Goal: Task Accomplishment & Management: Use online tool/utility

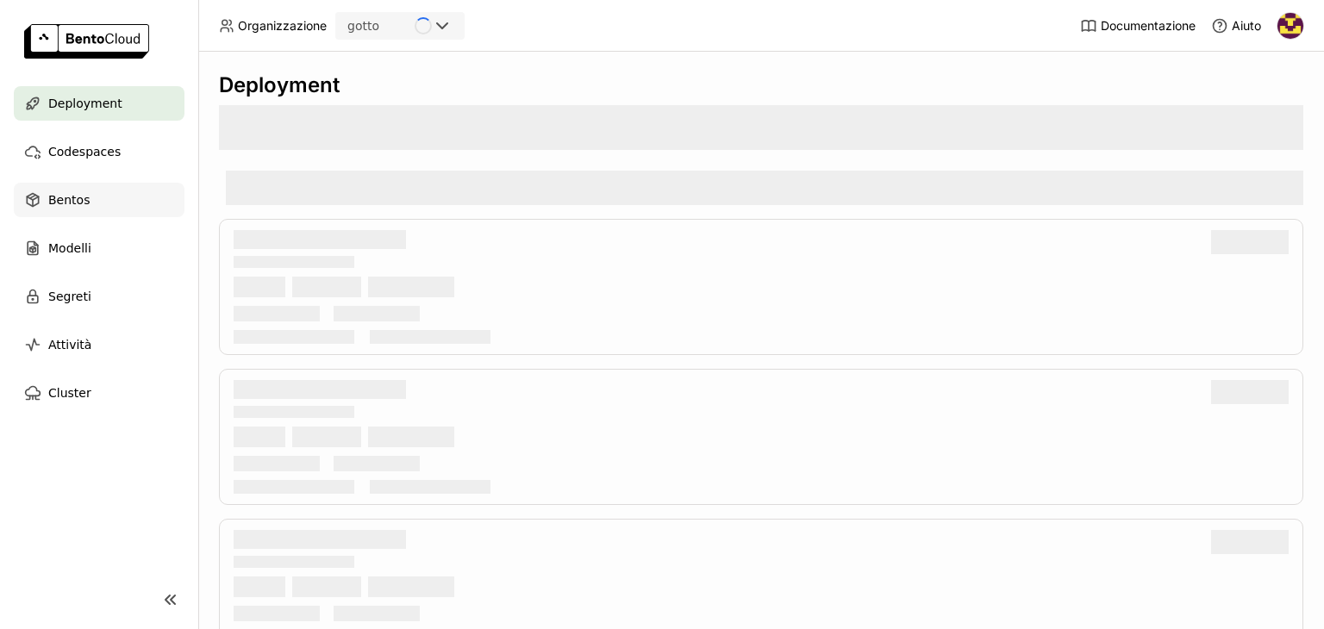
click at [88, 203] on div "Bentos" at bounding box center [99, 200] width 171 height 34
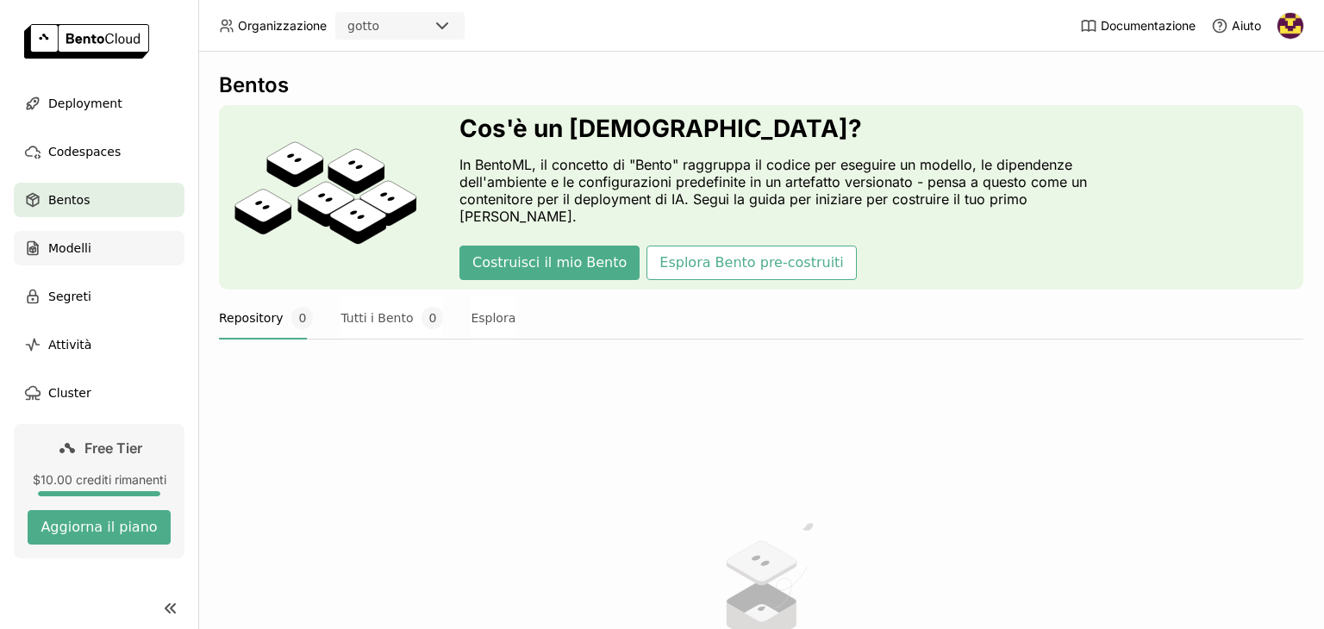
click at [128, 239] on div "Modelli" at bounding box center [99, 248] width 171 height 34
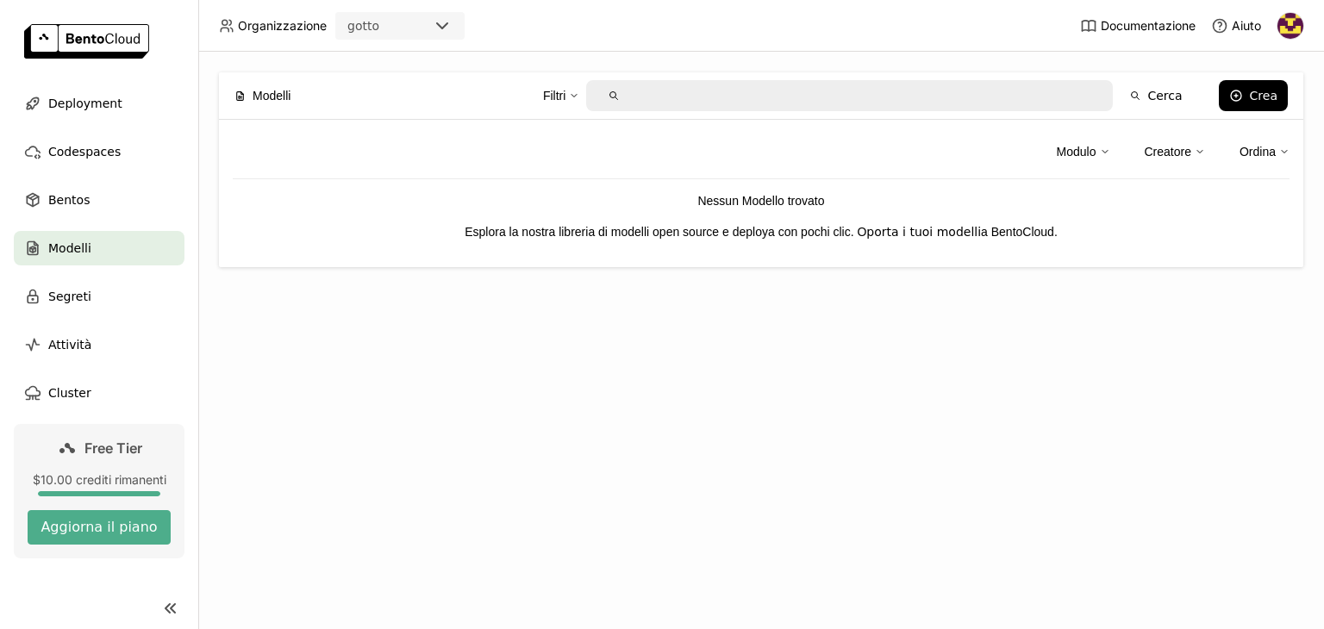
click at [935, 228] on link "porta i tuoi modelli" at bounding box center [924, 232] width 115 height 14
click at [1228, 96] on button "Crea" at bounding box center [1253, 95] width 69 height 31
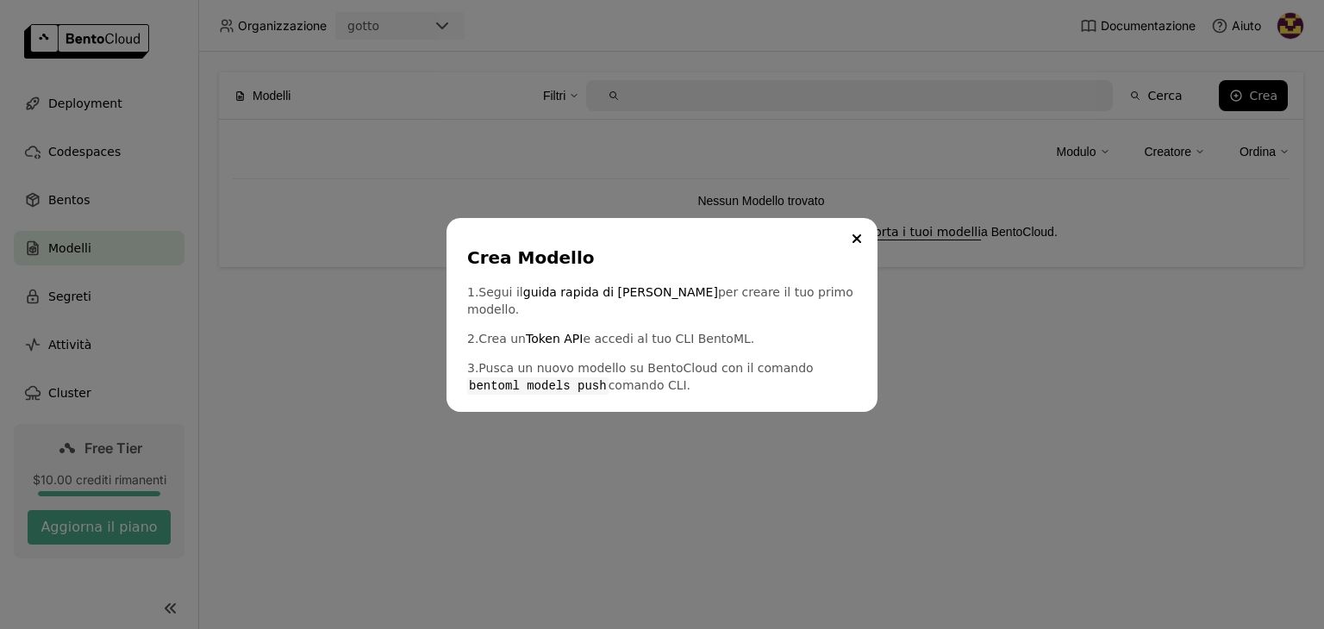
click at [644, 388] on div "Crea Modello 1. Segui il guida rapida di [PERSON_NAME] per creare il tuo primo …" at bounding box center [662, 315] width 431 height 194
click at [856, 243] on icon "Close" at bounding box center [857, 239] width 9 height 9
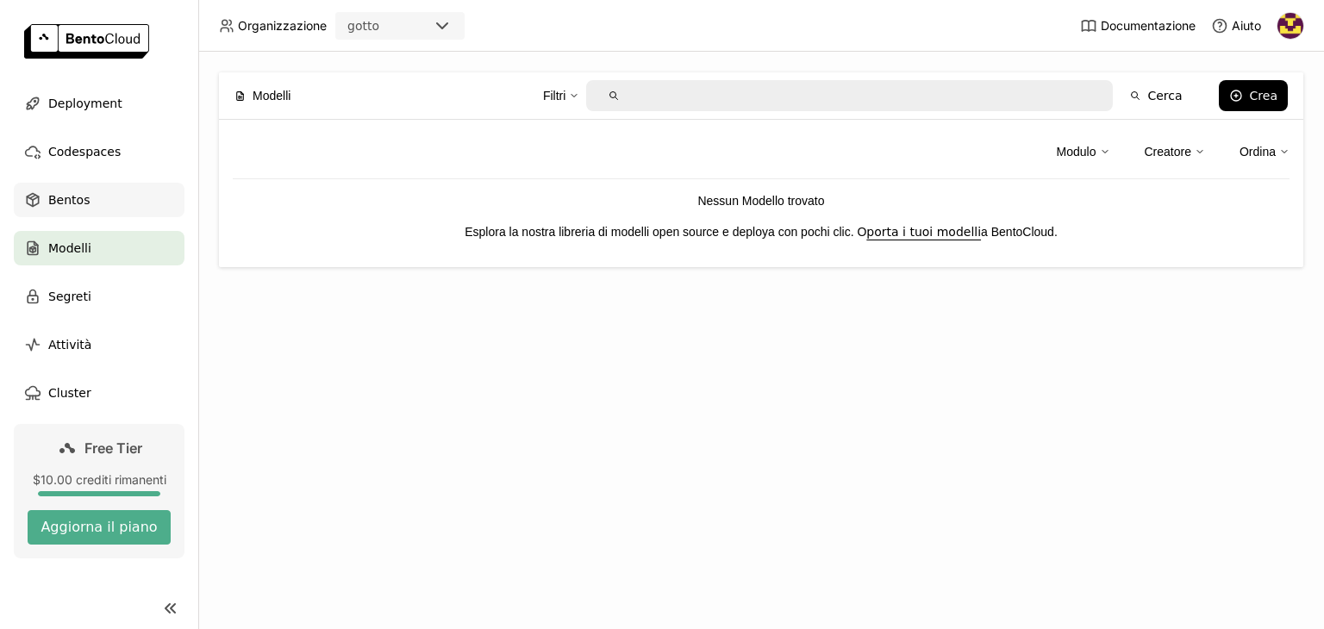
click at [83, 195] on span "Bentos" at bounding box center [68, 200] width 41 height 21
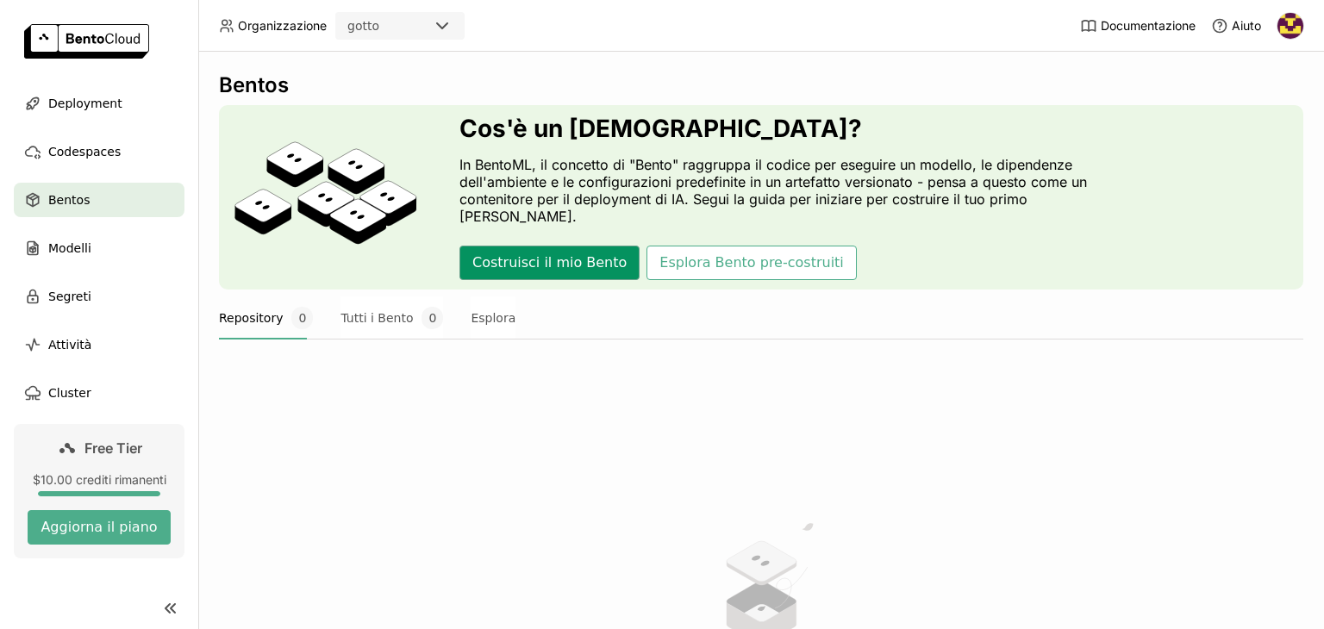
click at [541, 252] on button "Costruisci il mio Bento" at bounding box center [550, 263] width 180 height 34
click at [679, 253] on button "Esplora Bento pre-costruiti" at bounding box center [752, 263] width 210 height 34
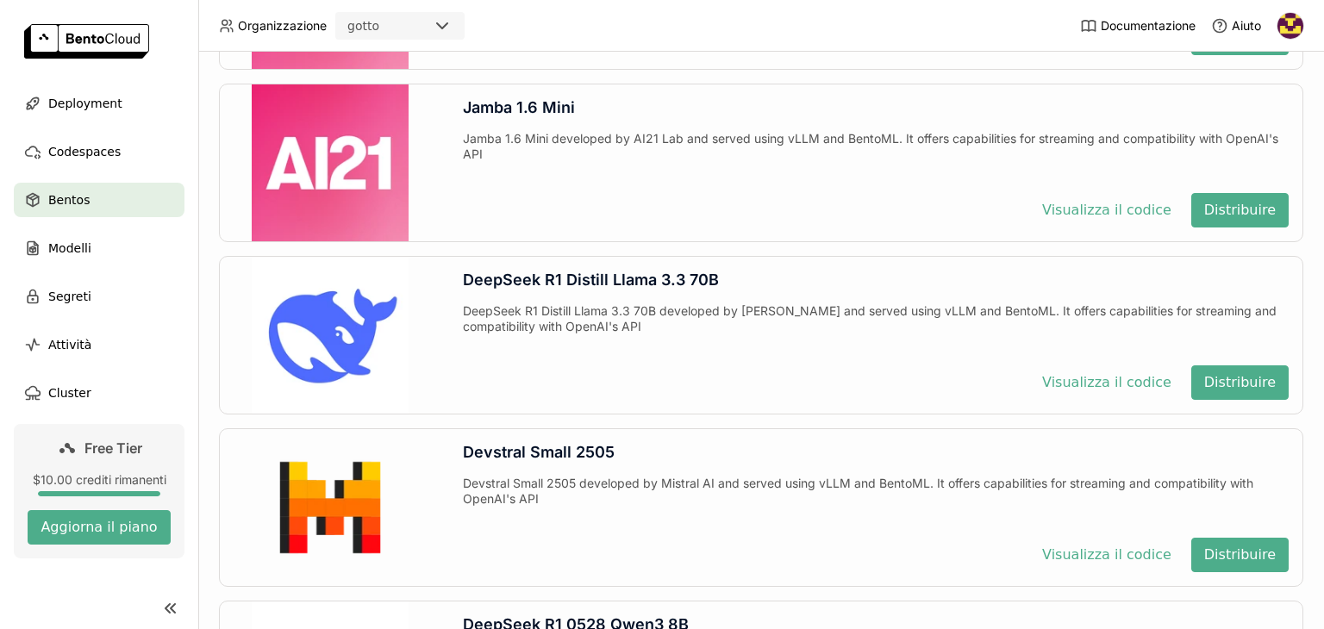
scroll to position [1432, 0]
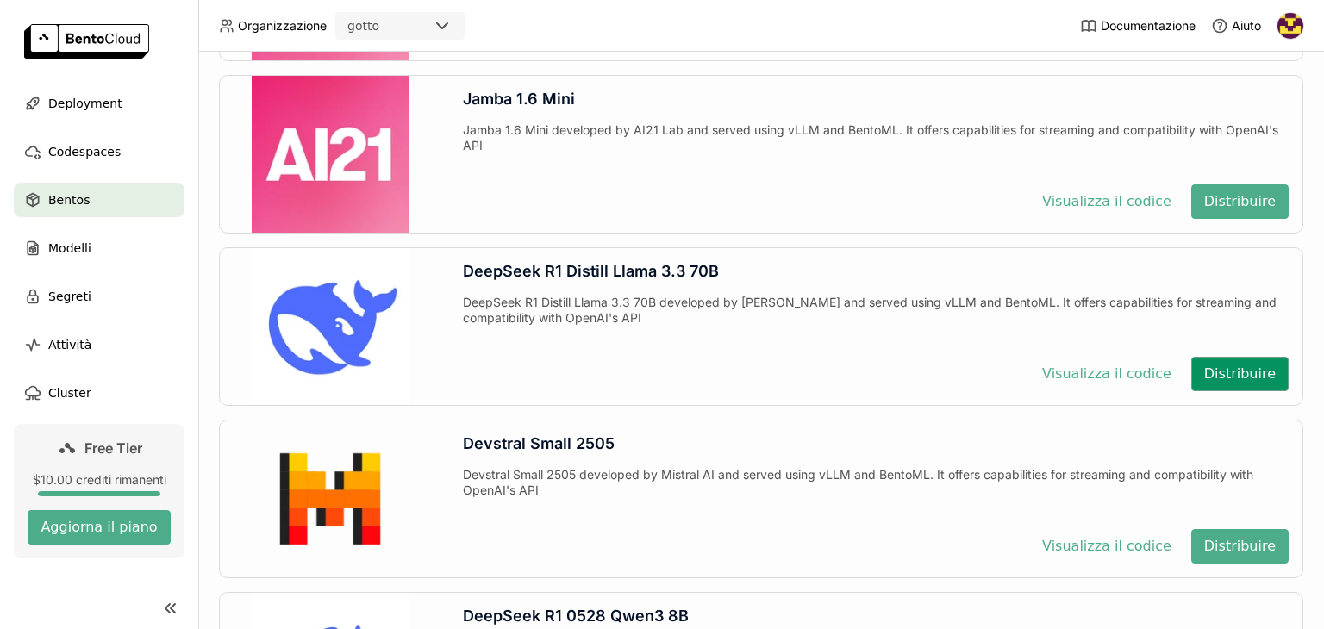
click at [1223, 384] on button "Distribuire" at bounding box center [1240, 374] width 97 height 34
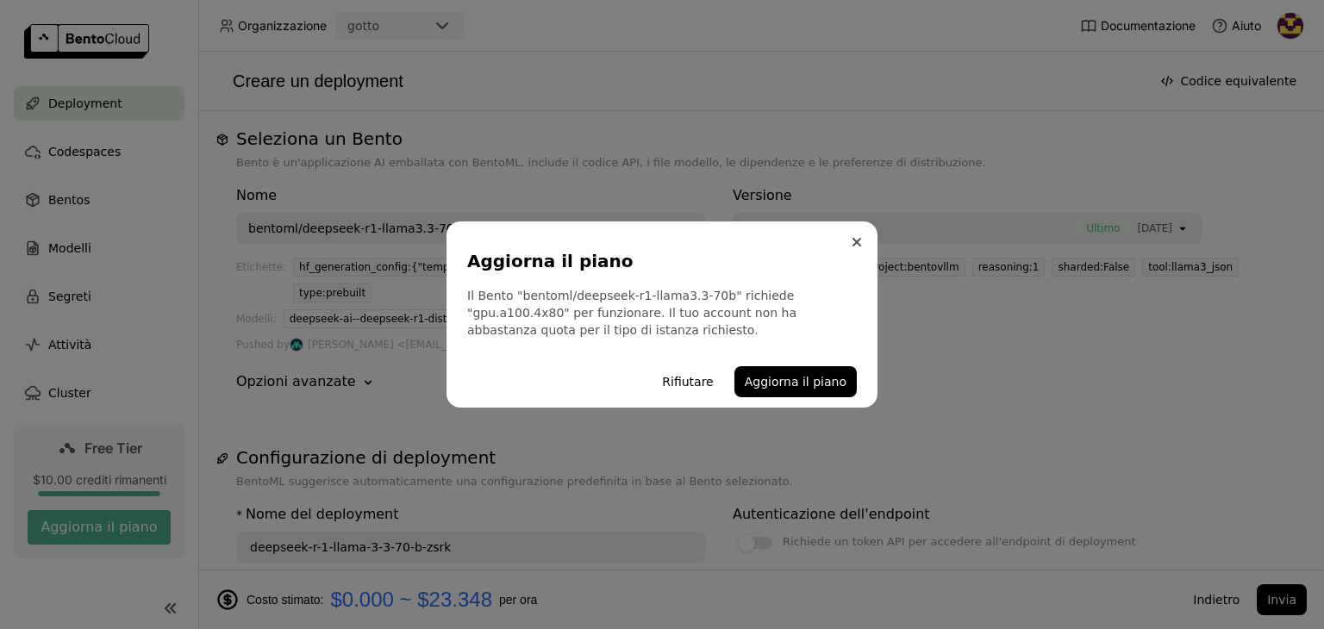
click at [858, 247] on button "Close" at bounding box center [857, 242] width 21 height 21
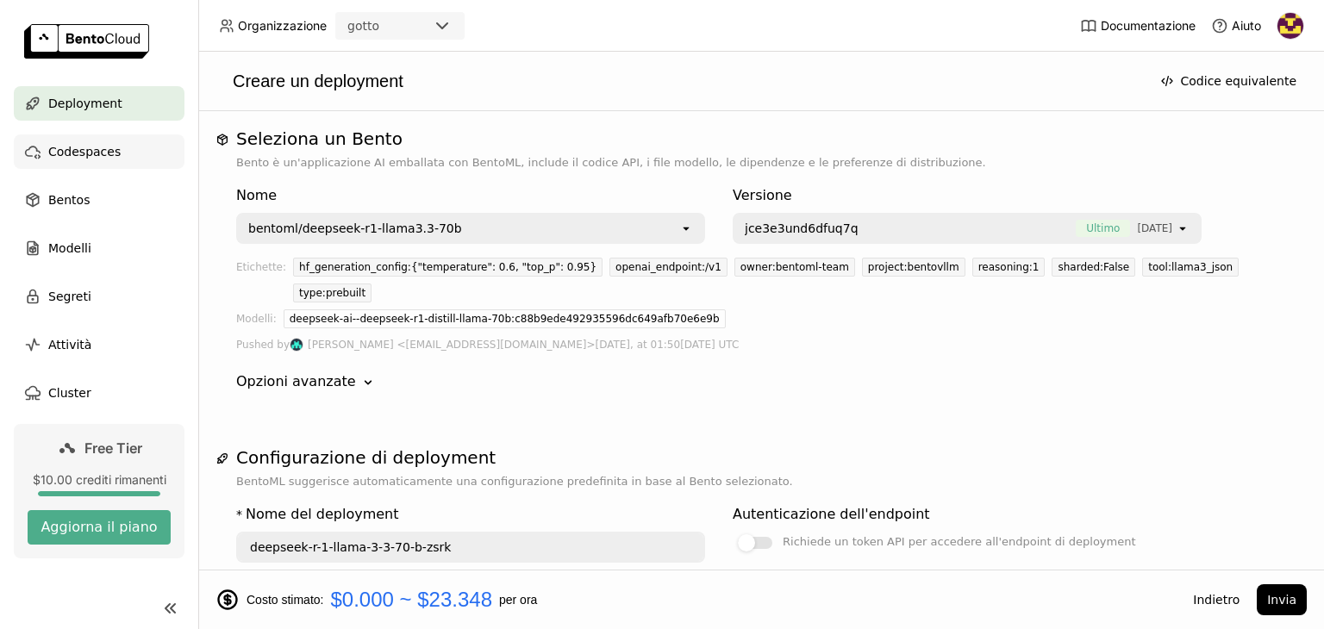
click at [93, 147] on span "Codespaces" at bounding box center [84, 151] width 72 height 21
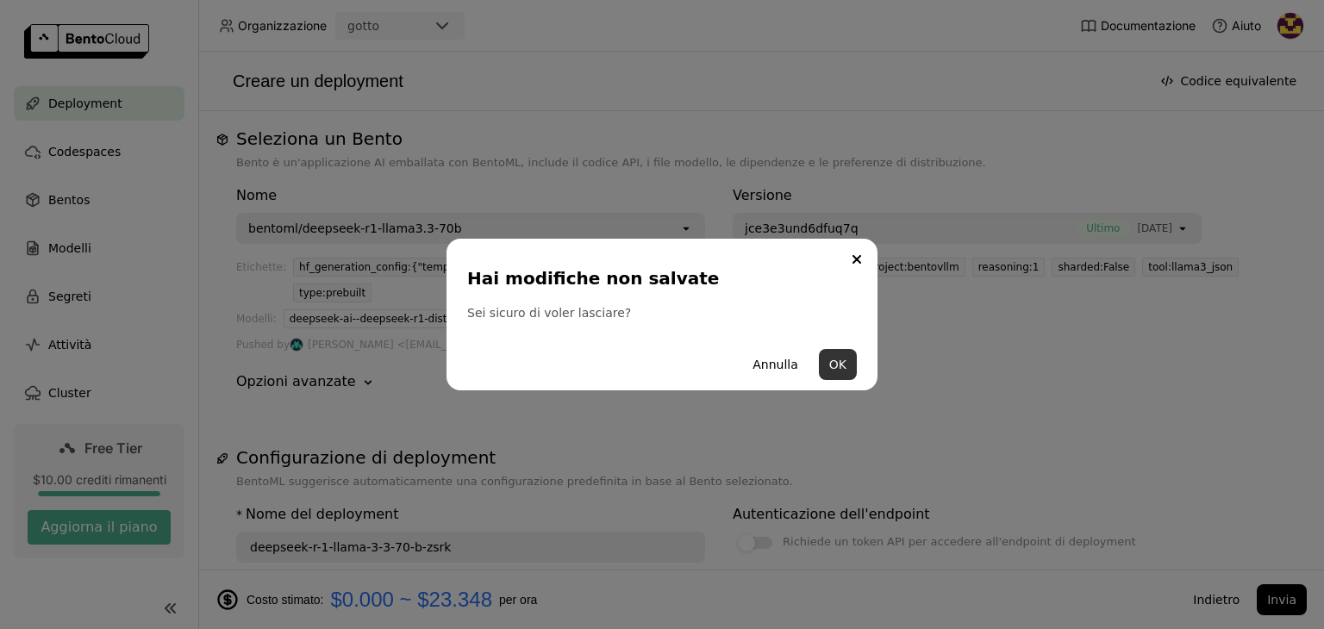
click at [833, 366] on button "OK" at bounding box center [838, 364] width 38 height 31
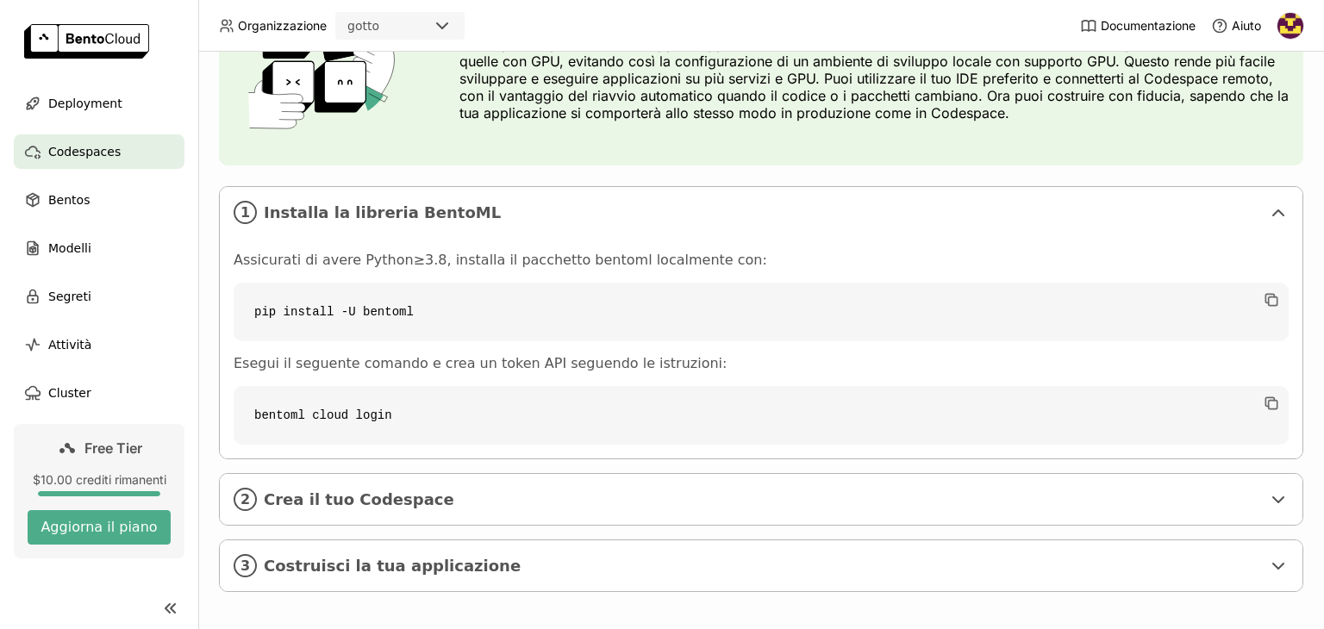
scroll to position [150, 0]
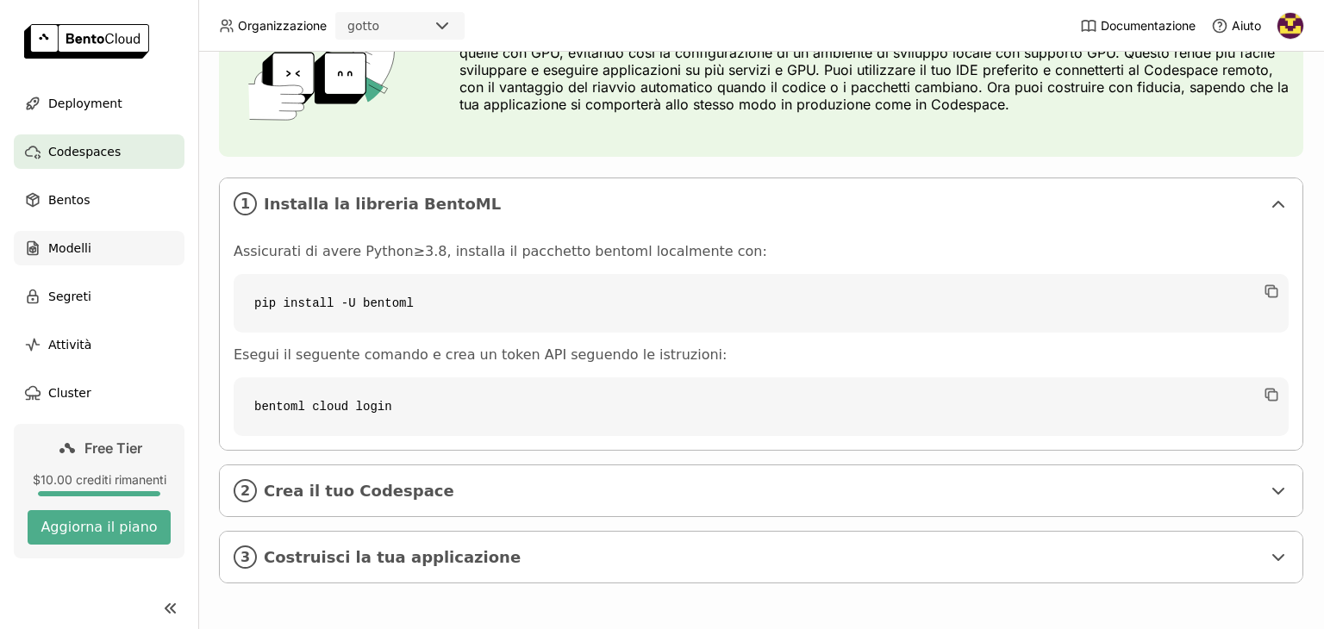
click at [62, 244] on span "Modelli" at bounding box center [69, 248] width 43 height 21
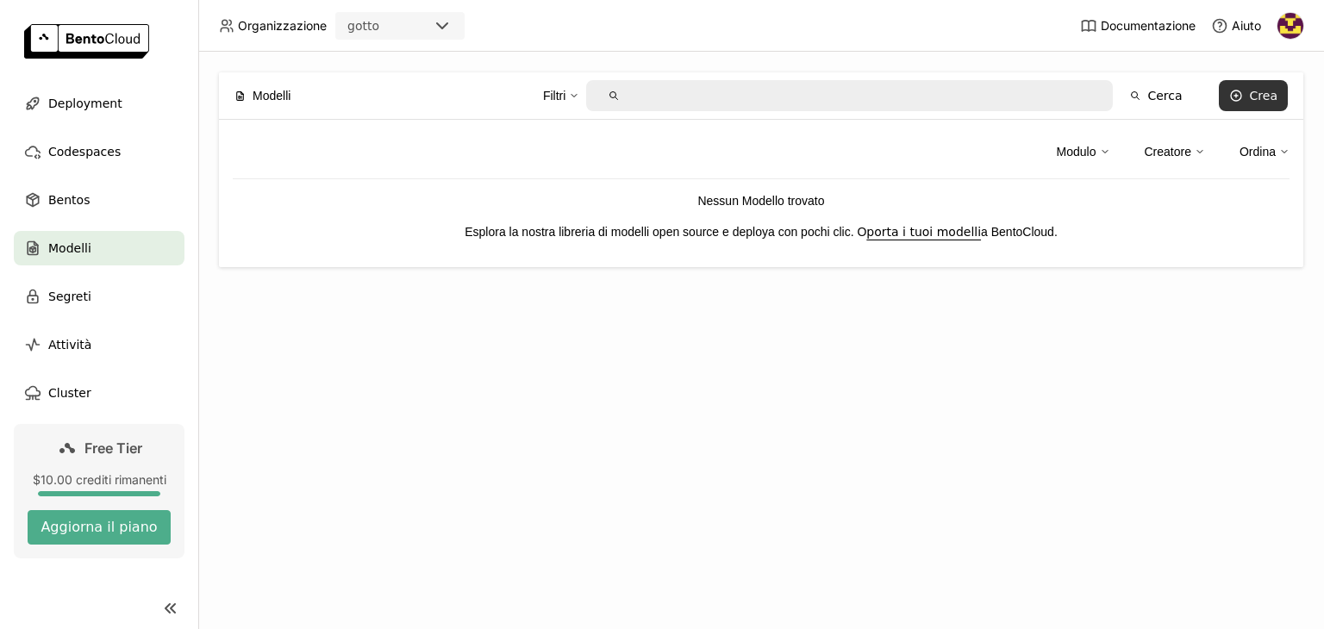
click at [1263, 92] on div "Crea" at bounding box center [1264, 96] width 28 height 14
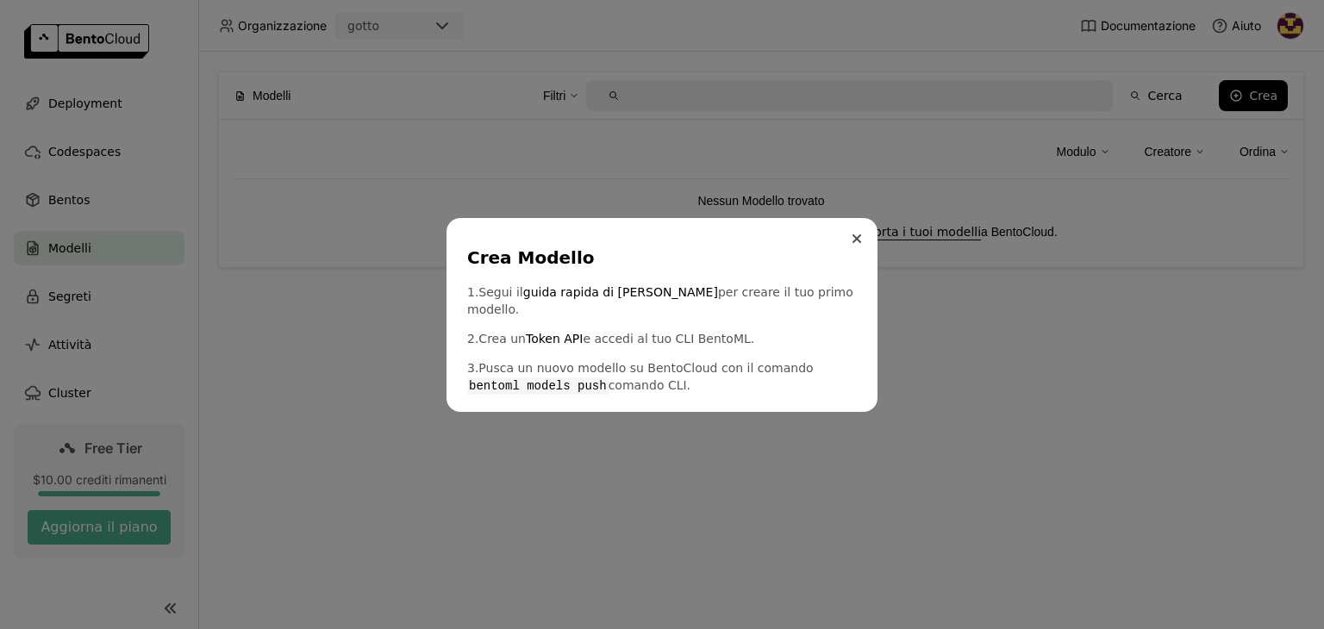
click at [859, 242] on icon "Close" at bounding box center [857, 238] width 7 height 7
